Goal: Task Accomplishment & Management: Manage account settings

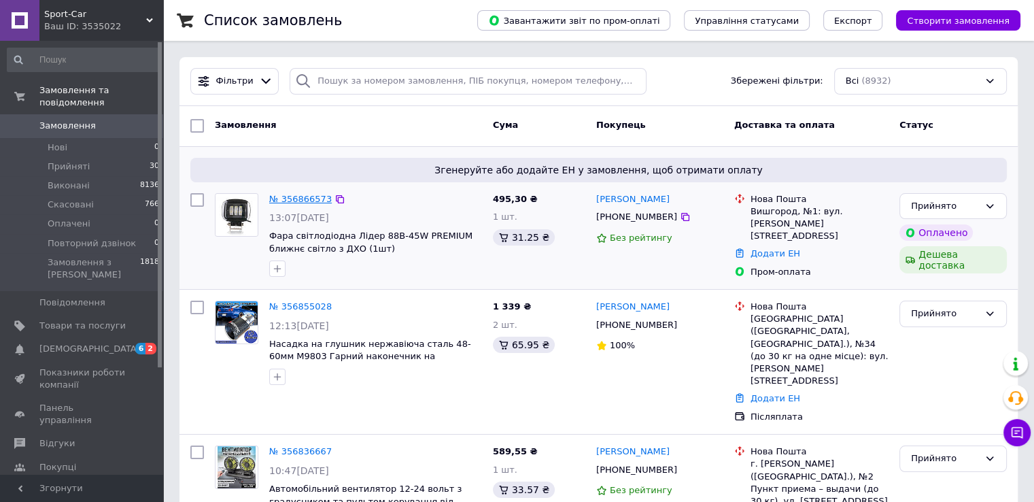
click at [286, 198] on link "№ 356866573" at bounding box center [300, 199] width 63 height 10
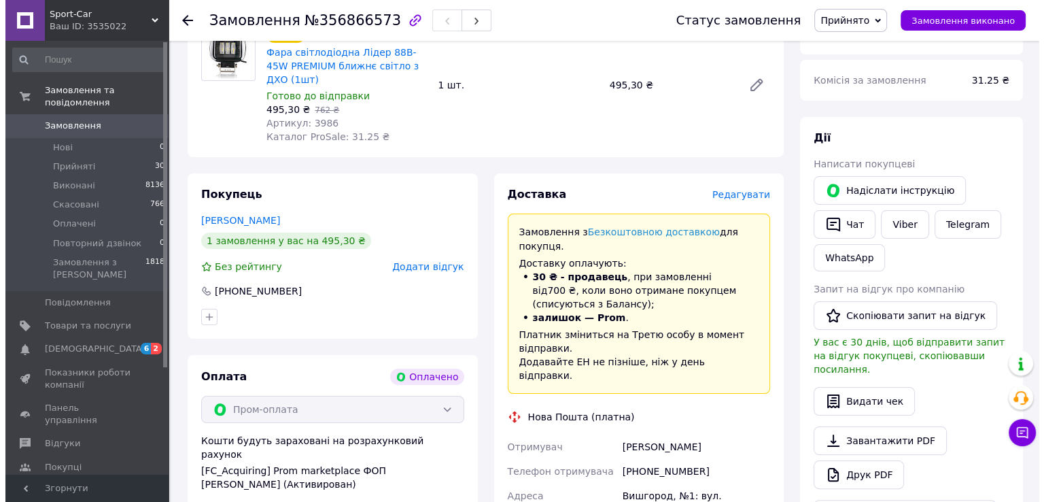
scroll to position [204, 0]
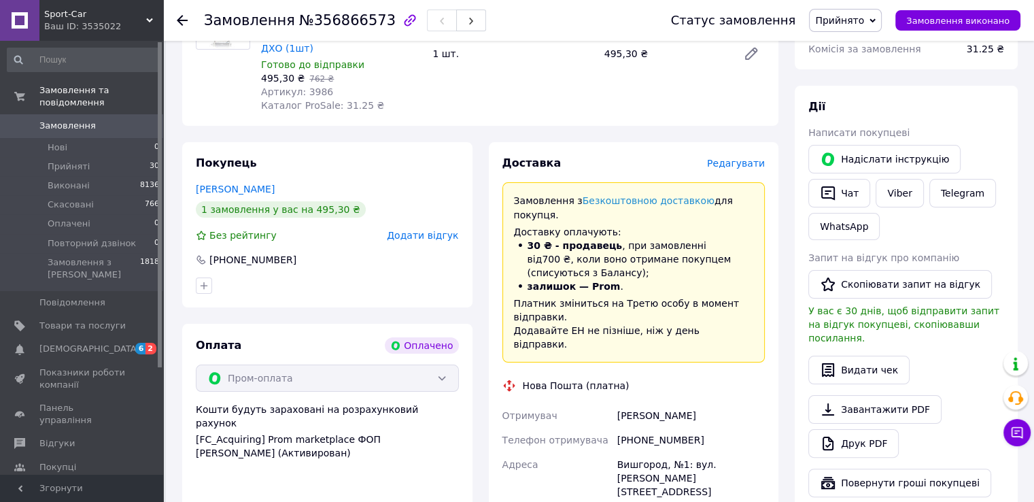
click at [736, 158] on span "Редагувати" at bounding box center [736, 163] width 58 height 11
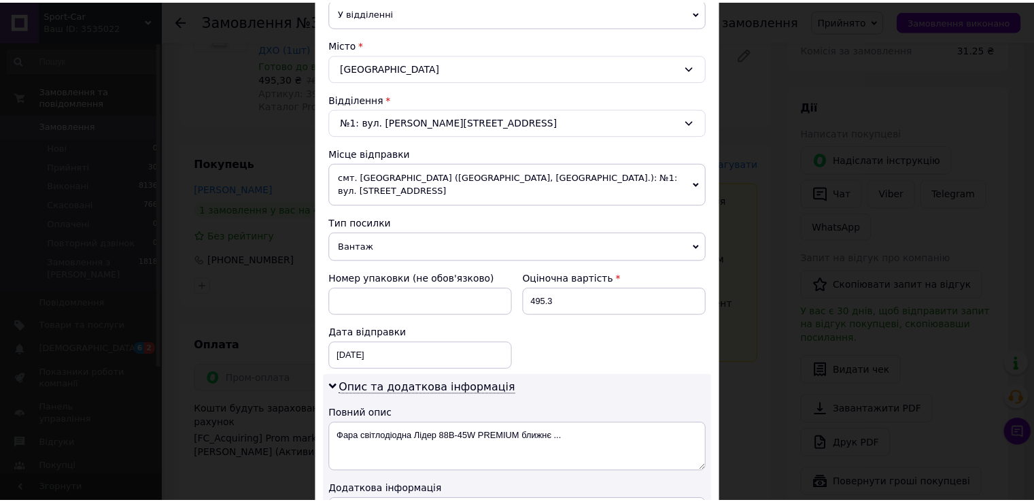
scroll to position [549, 0]
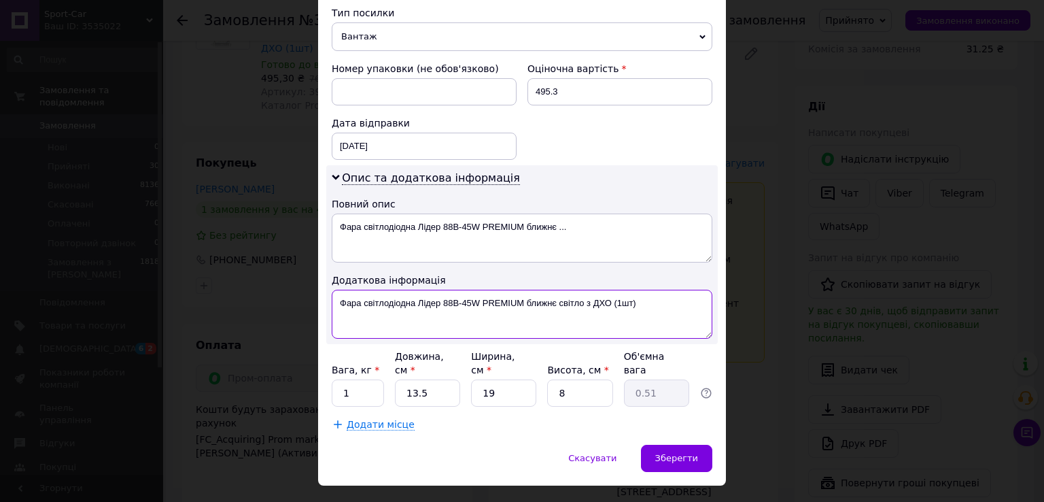
drag, startPoint x: 477, startPoint y: 283, endPoint x: 643, endPoint y: 290, distance: 166.0
click at [643, 290] on textarea "Фара світлодіодна Лідер 88B-45W PREMIUM ближнє світло з ДХО (1шт)" at bounding box center [522, 314] width 381 height 49
drag, startPoint x: 485, startPoint y: 287, endPoint x: 333, endPoint y: 295, distance: 151.8
click at [333, 295] on textarea "Фара світлодіодна Лідер 88B-45W" at bounding box center [522, 314] width 381 height 49
type textarea "Фара світлодіодна Лідер 88B-45W"
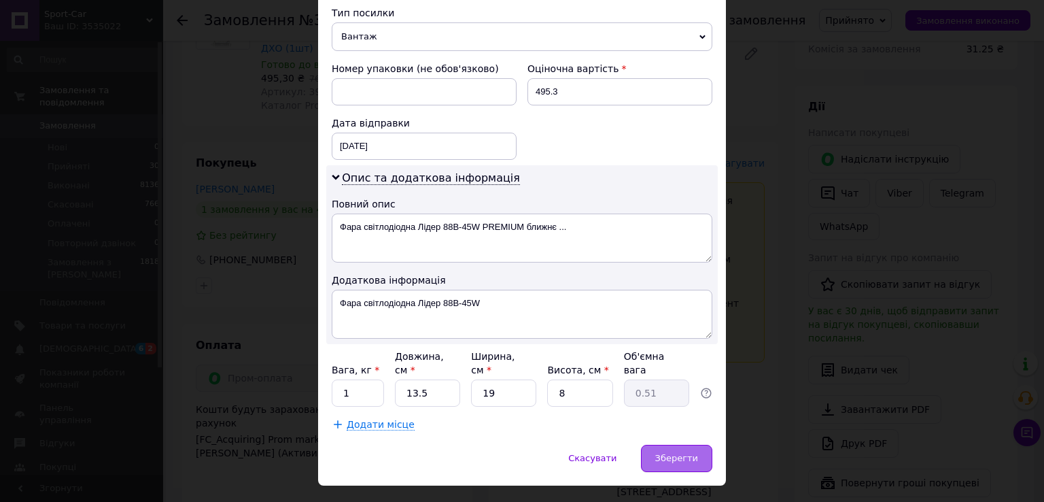
click at [685, 445] on div "Зберегти" at bounding box center [676, 458] width 71 height 27
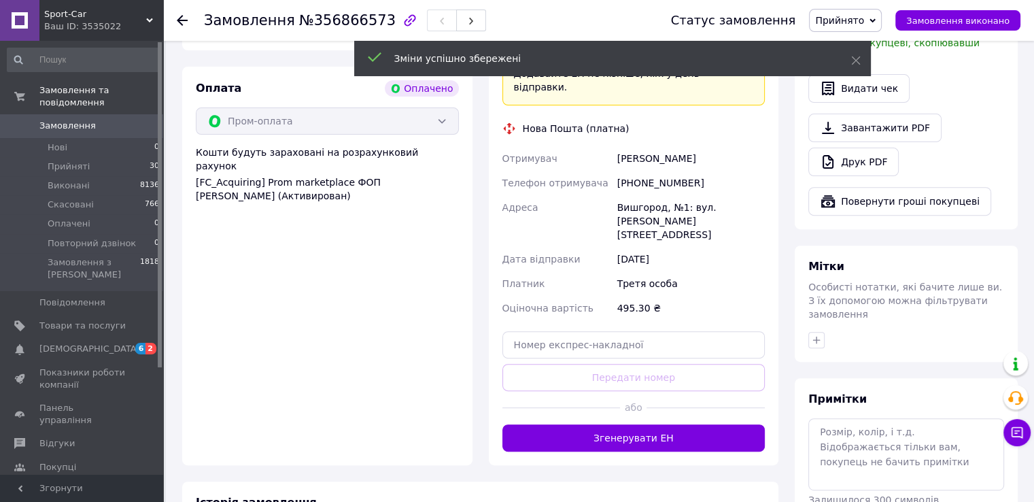
scroll to position [544, 0]
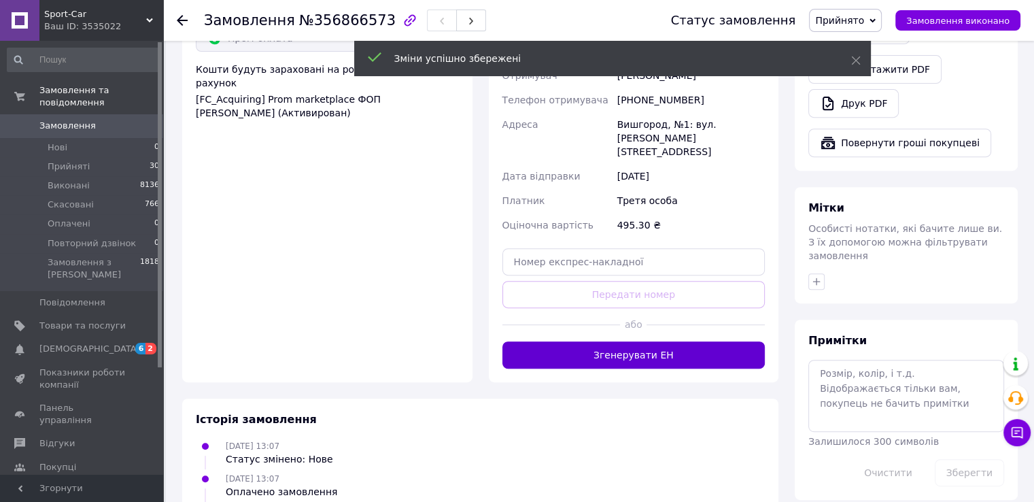
click at [633, 341] on button "Згенерувати ЕН" at bounding box center [633, 354] width 263 height 27
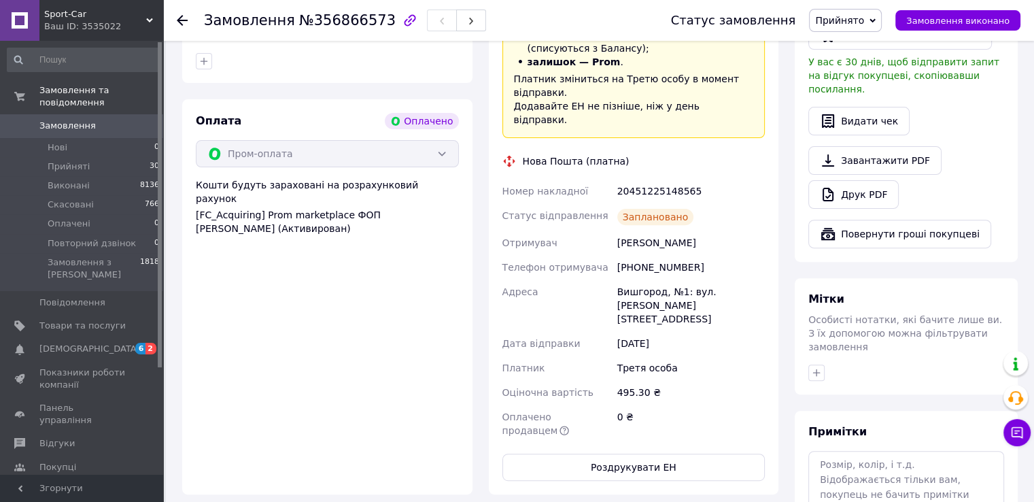
scroll to position [408, 0]
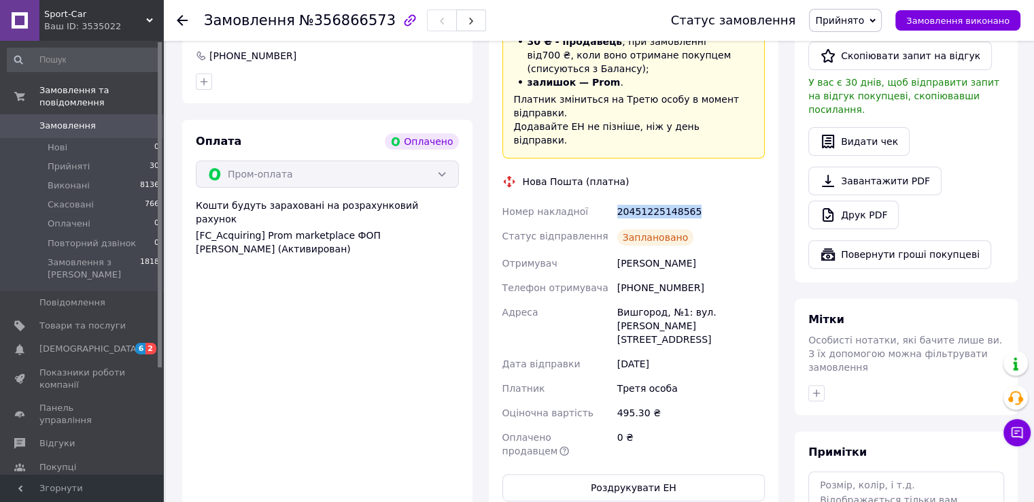
drag, startPoint x: 694, startPoint y: 156, endPoint x: 616, endPoint y: 161, distance: 78.3
click at [616, 199] on div "20451225148565" at bounding box center [690, 211] width 153 height 24
copy div "20451225148565"
click at [706, 199] on div "20451225148565" at bounding box center [690, 211] width 153 height 24
drag, startPoint x: 691, startPoint y: 156, endPoint x: 616, endPoint y: 162, distance: 75.8
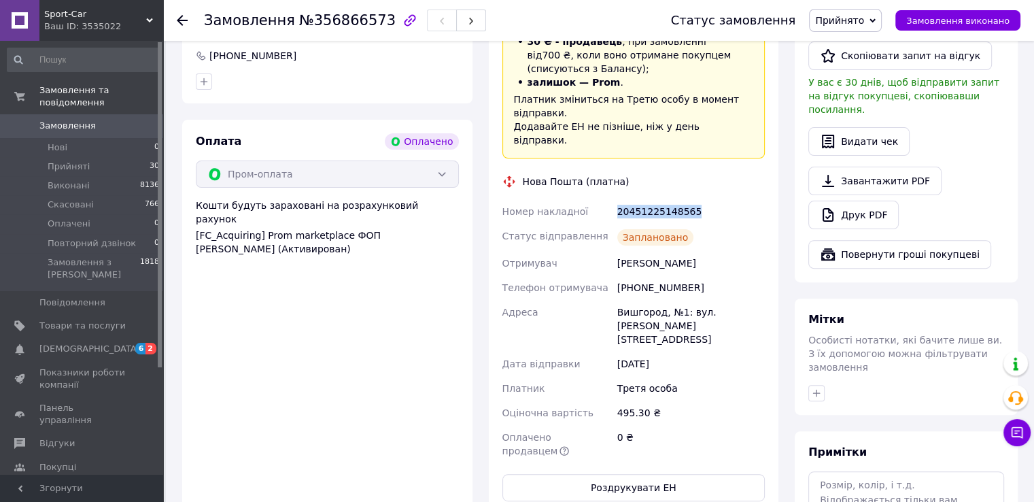
click at [616, 199] on div "20451225148565" at bounding box center [690, 211] width 153 height 24
copy div "20451225148565"
